Goal: Check status: Check status

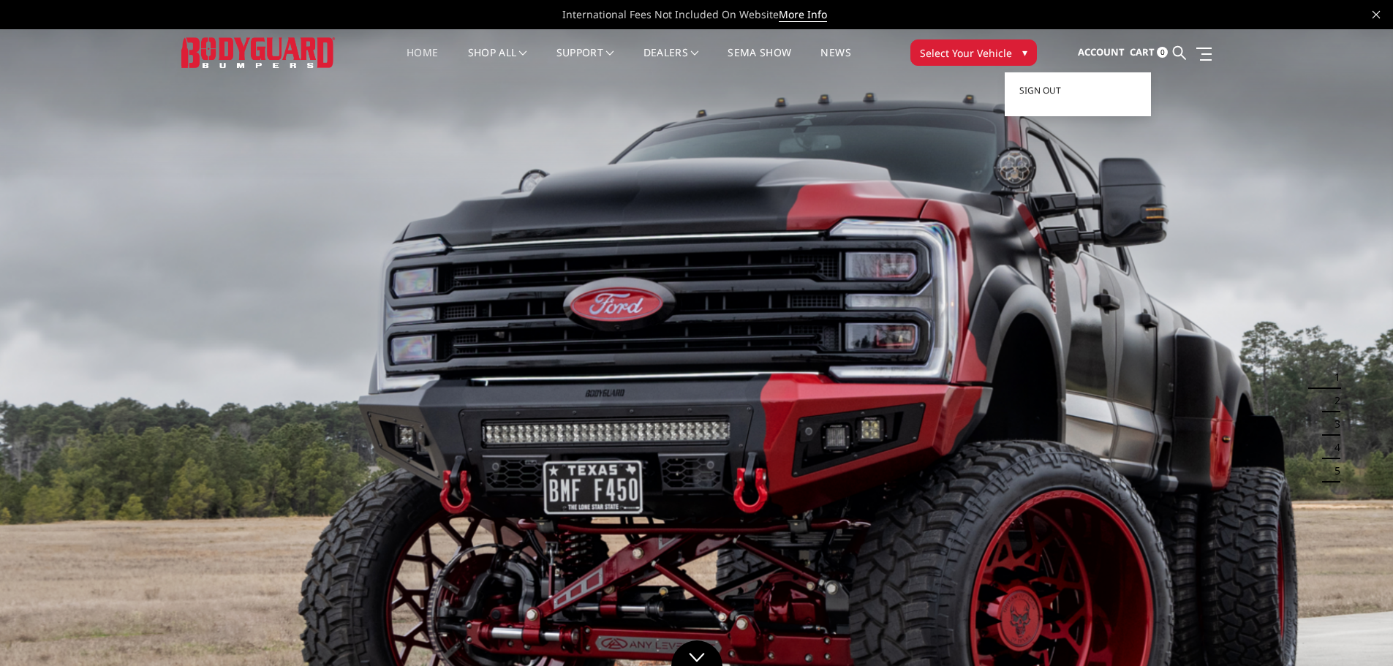
click at [1113, 50] on span "Account" at bounding box center [1101, 51] width 47 height 13
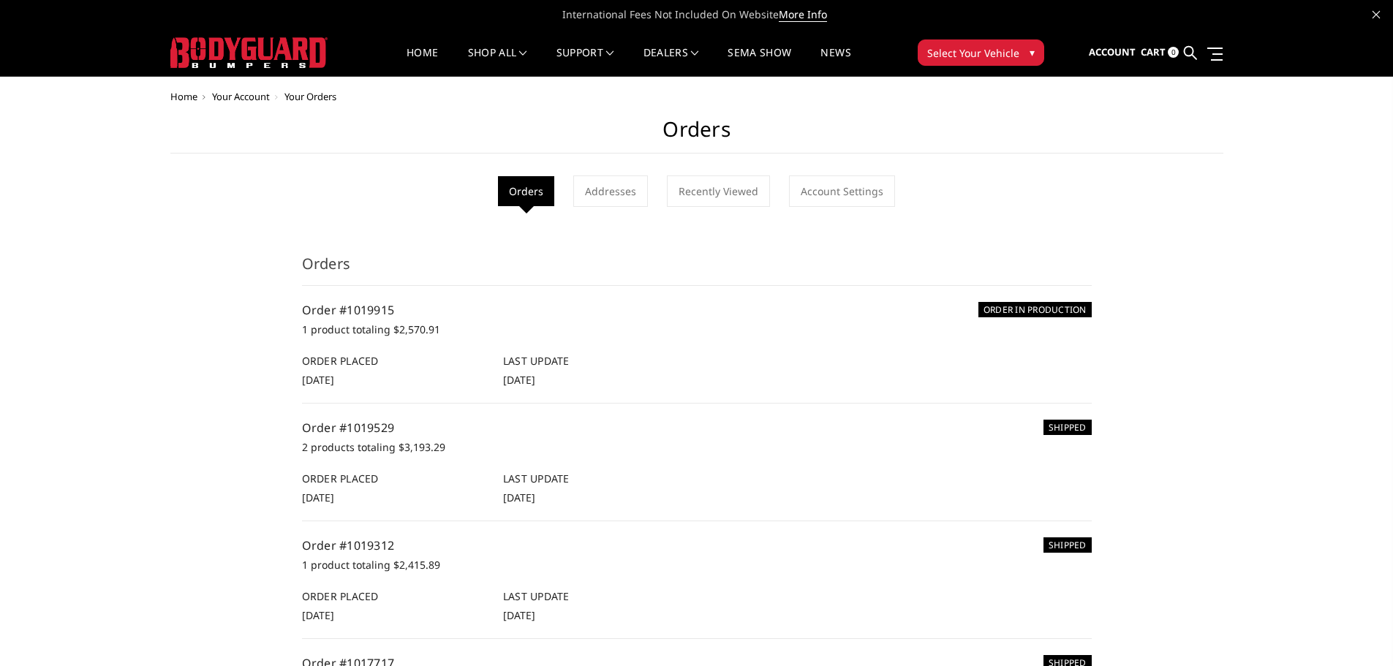
click at [261, 64] on img at bounding box center [248, 52] width 157 height 31
